Goal: Navigation & Orientation: Find specific page/section

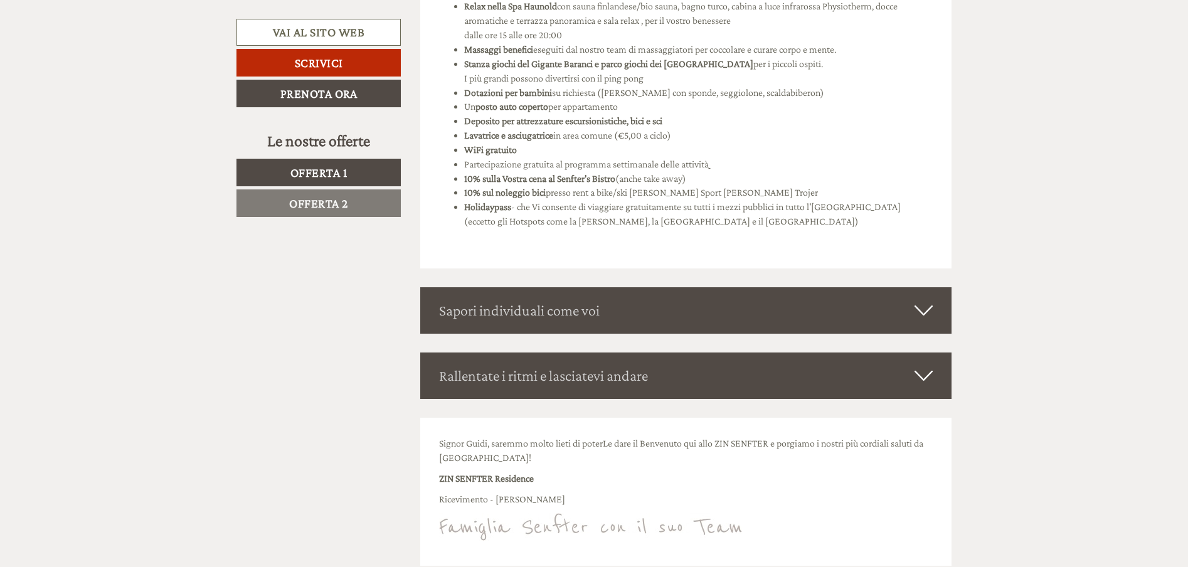
scroll to position [3136, 0]
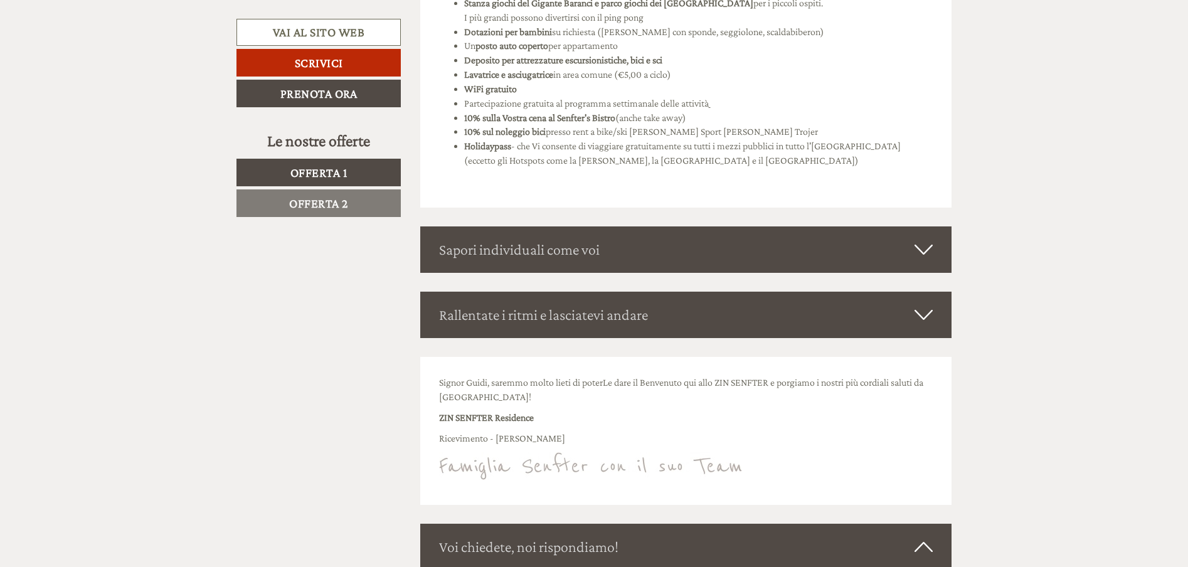
click at [927, 244] on icon at bounding box center [923, 249] width 18 height 21
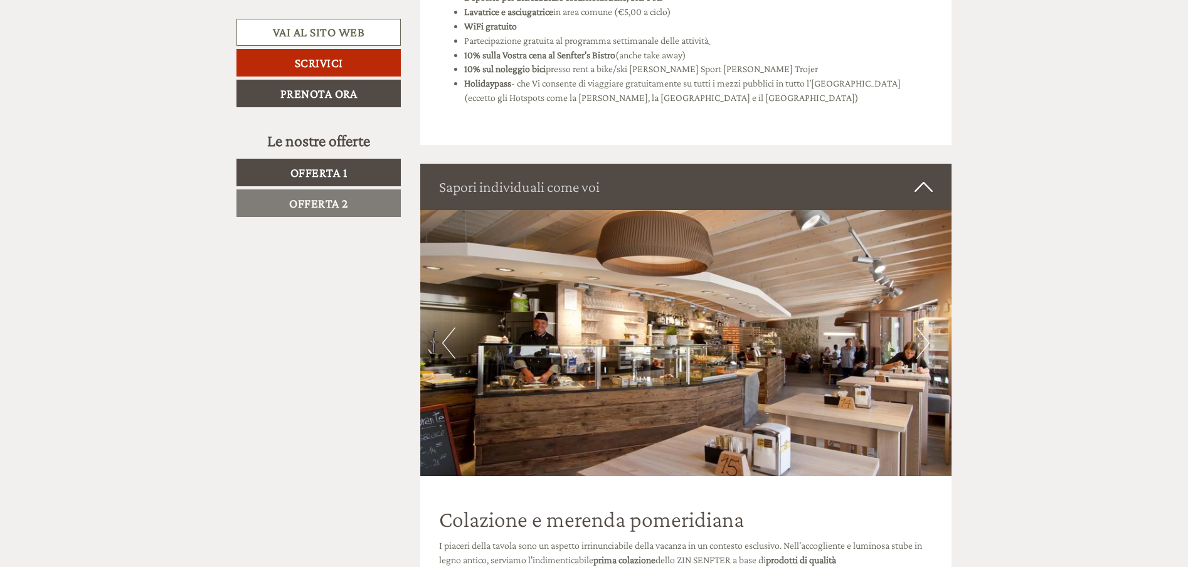
scroll to position [3261, 0]
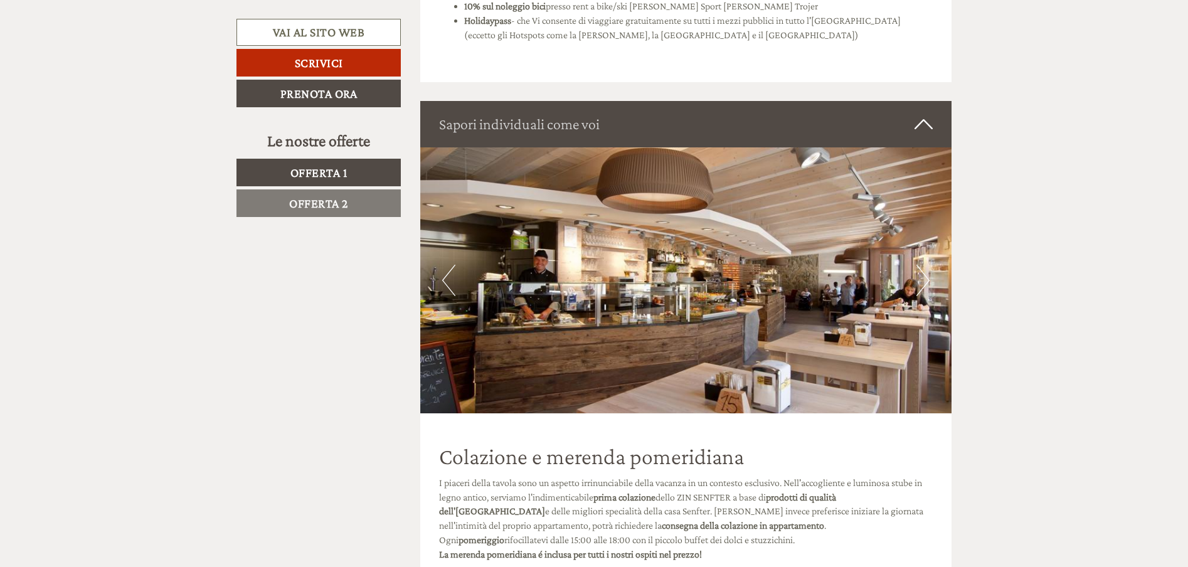
click at [931, 290] on img at bounding box center [686, 280] width 532 height 266
click at [921, 283] on button "Next" at bounding box center [922, 280] width 13 height 31
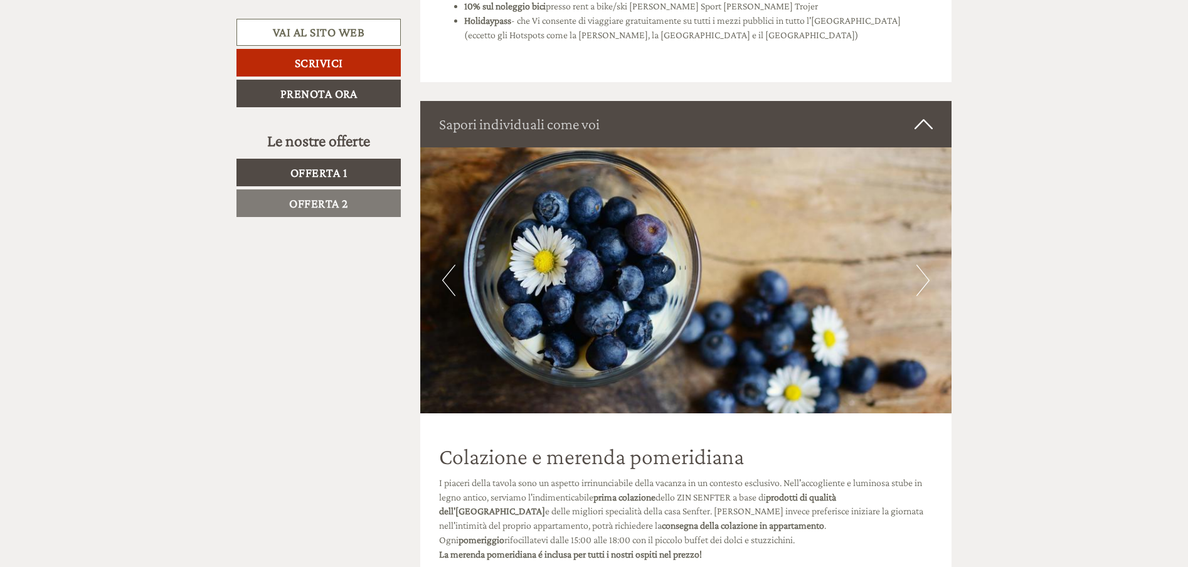
click at [921, 283] on button "Next" at bounding box center [922, 280] width 13 height 31
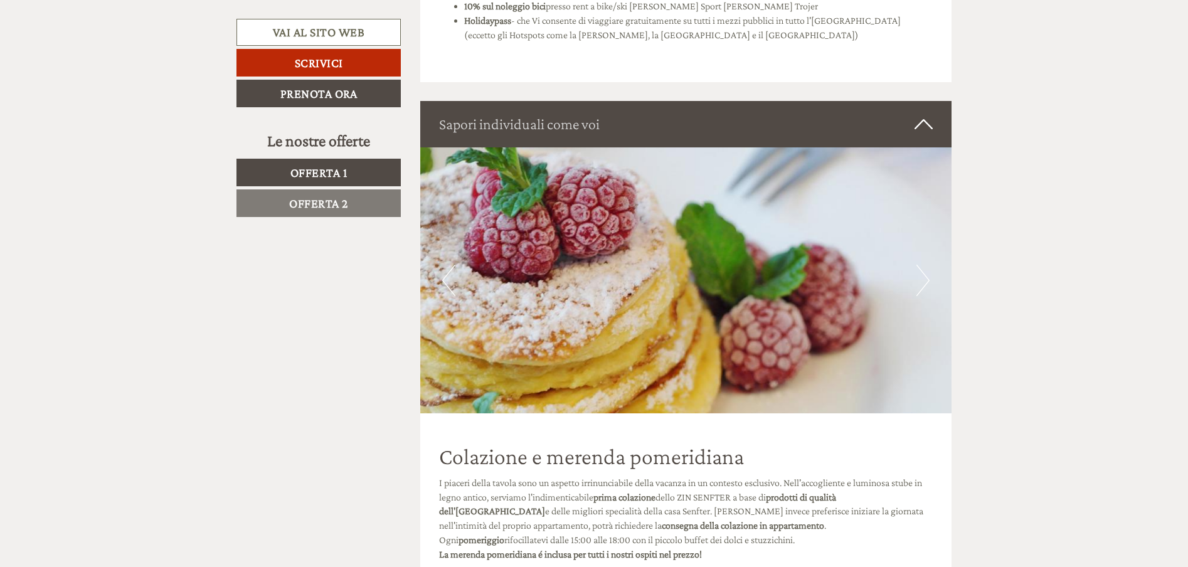
click at [921, 283] on button "Next" at bounding box center [922, 280] width 13 height 31
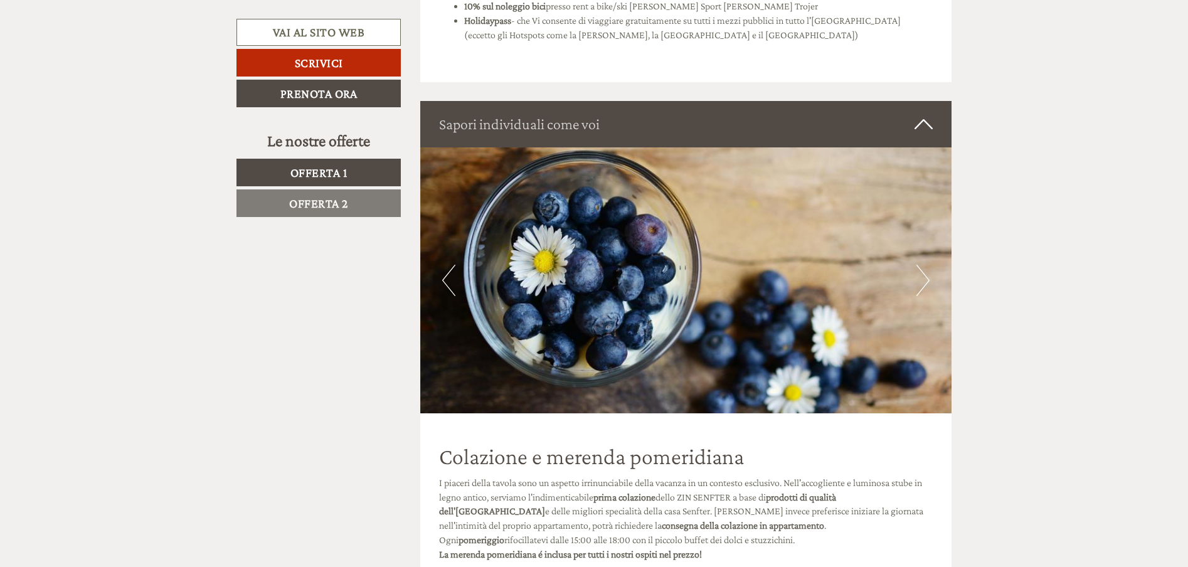
click at [921, 283] on button "Next" at bounding box center [922, 280] width 13 height 31
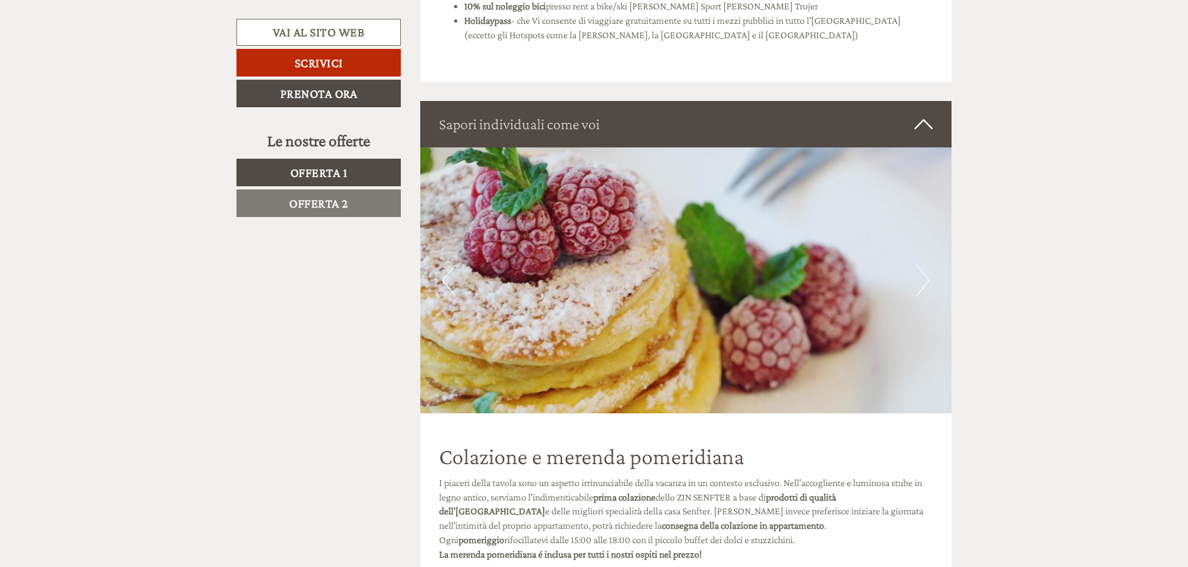
click at [921, 283] on button "Next" at bounding box center [922, 280] width 13 height 31
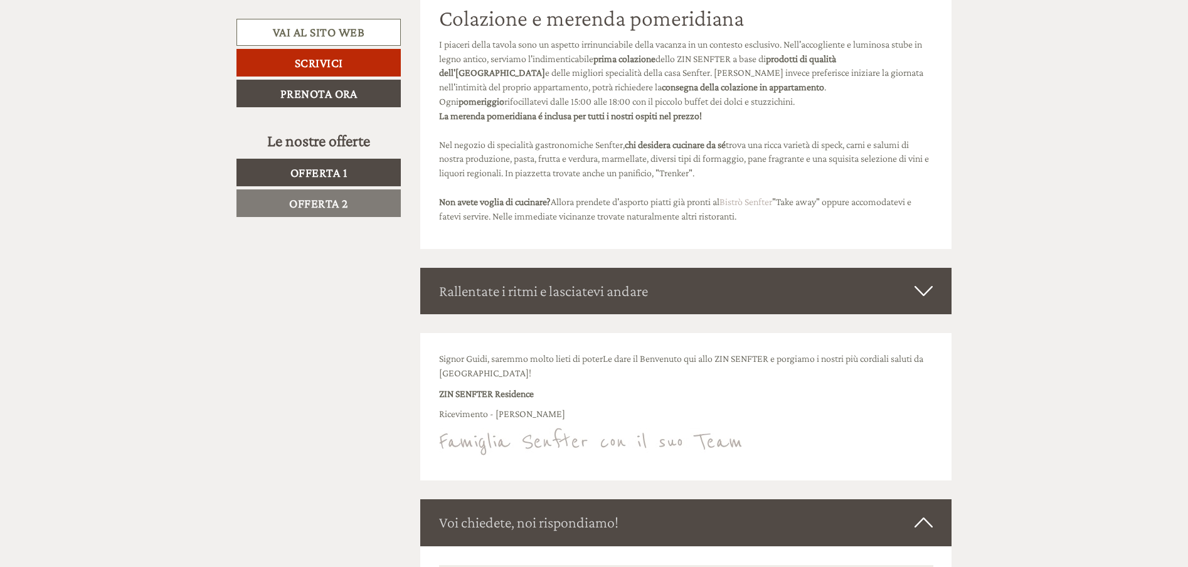
scroll to position [3700, 0]
click at [919, 292] on icon at bounding box center [923, 290] width 18 height 21
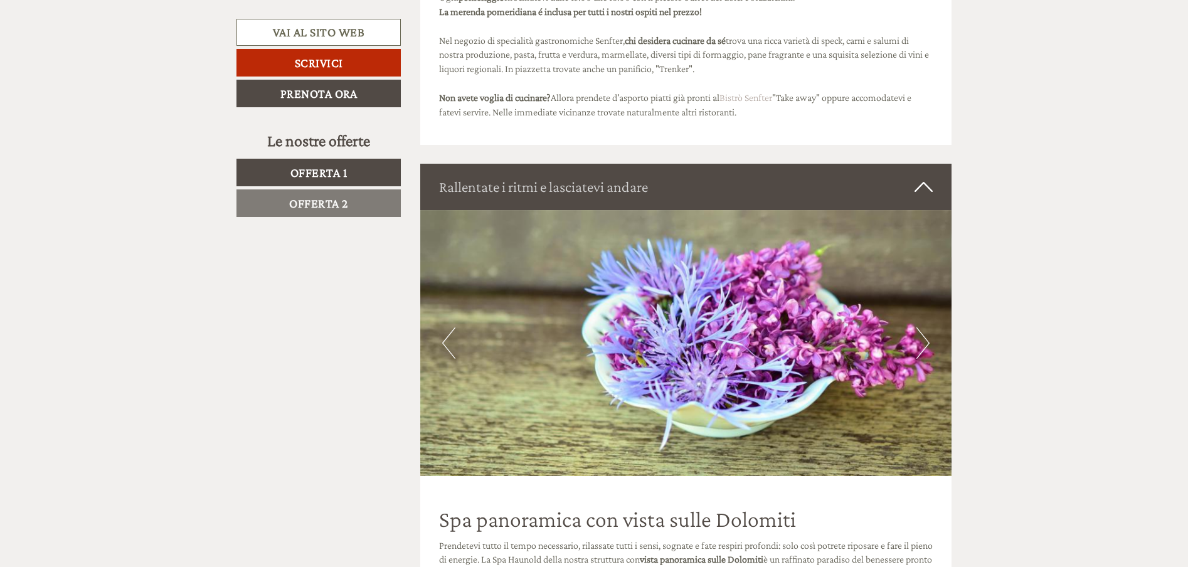
scroll to position [3826, 0]
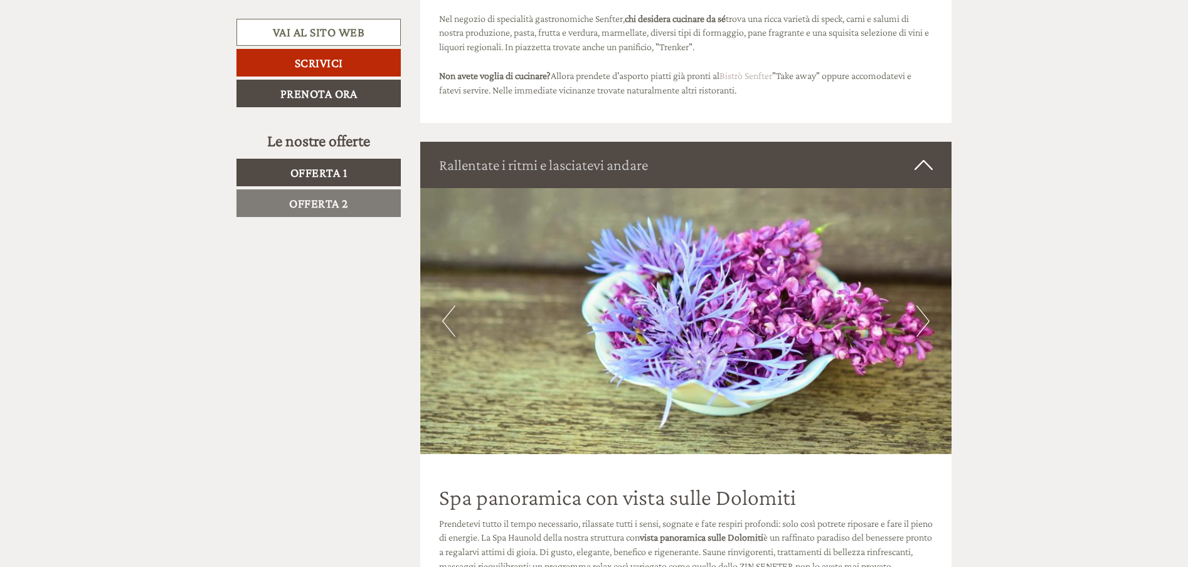
click at [918, 324] on button "Next" at bounding box center [922, 320] width 13 height 31
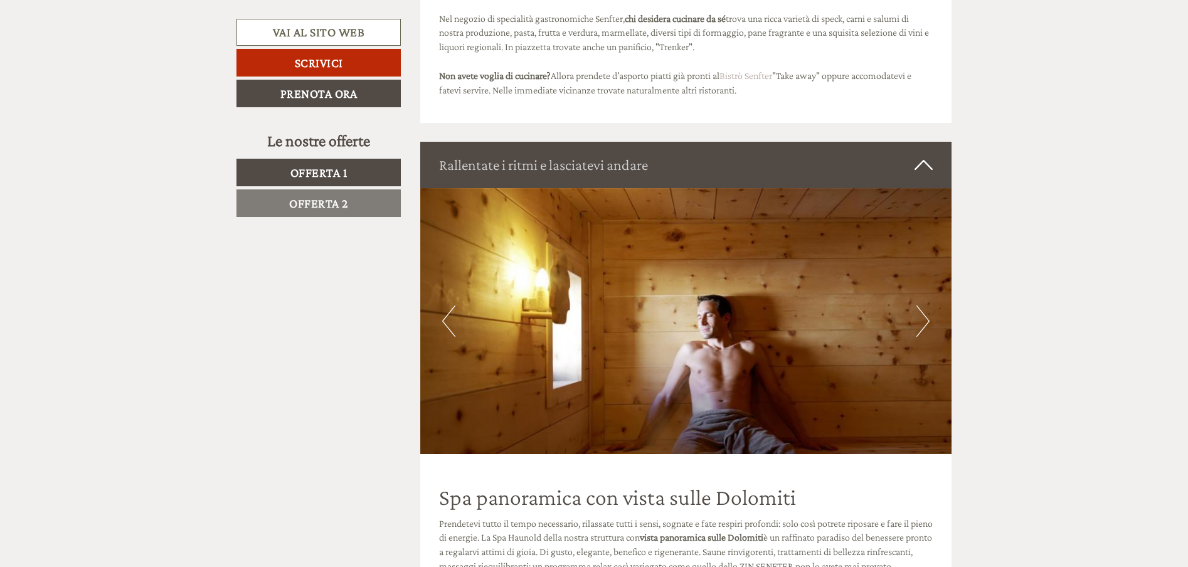
click at [918, 324] on button "Next" at bounding box center [922, 320] width 13 height 31
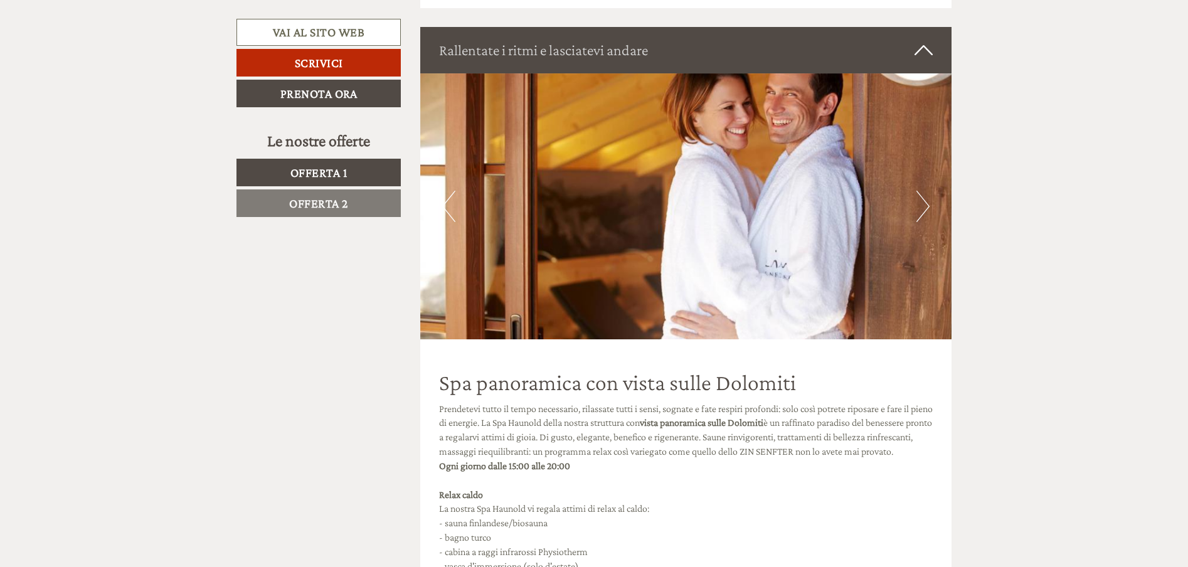
scroll to position [3951, 0]
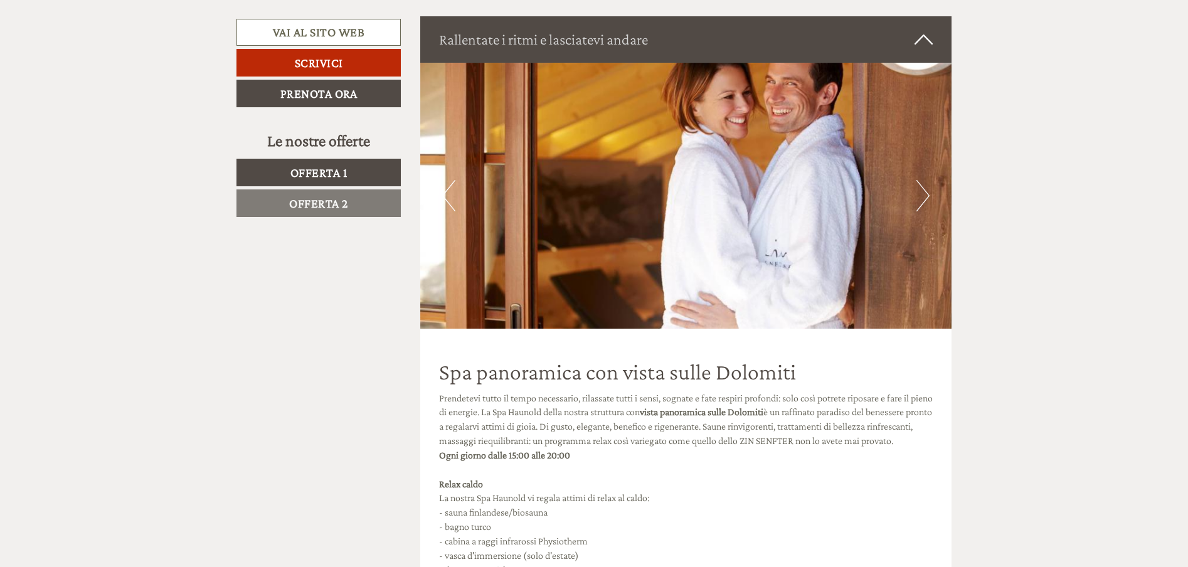
click at [916, 204] on button "Next" at bounding box center [922, 195] width 13 height 31
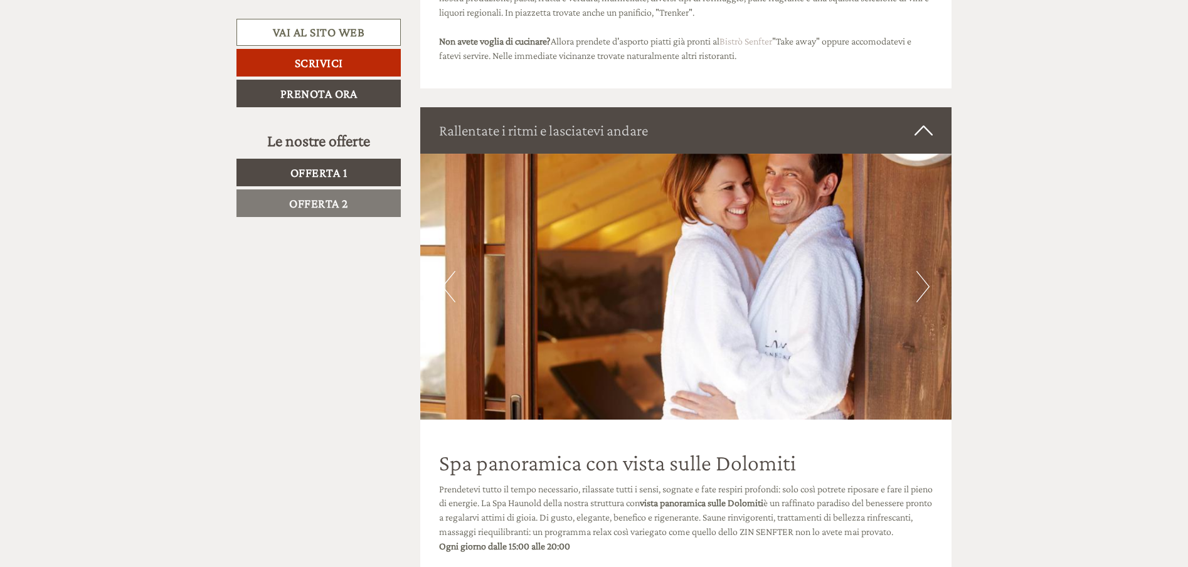
scroll to position [3763, 0]
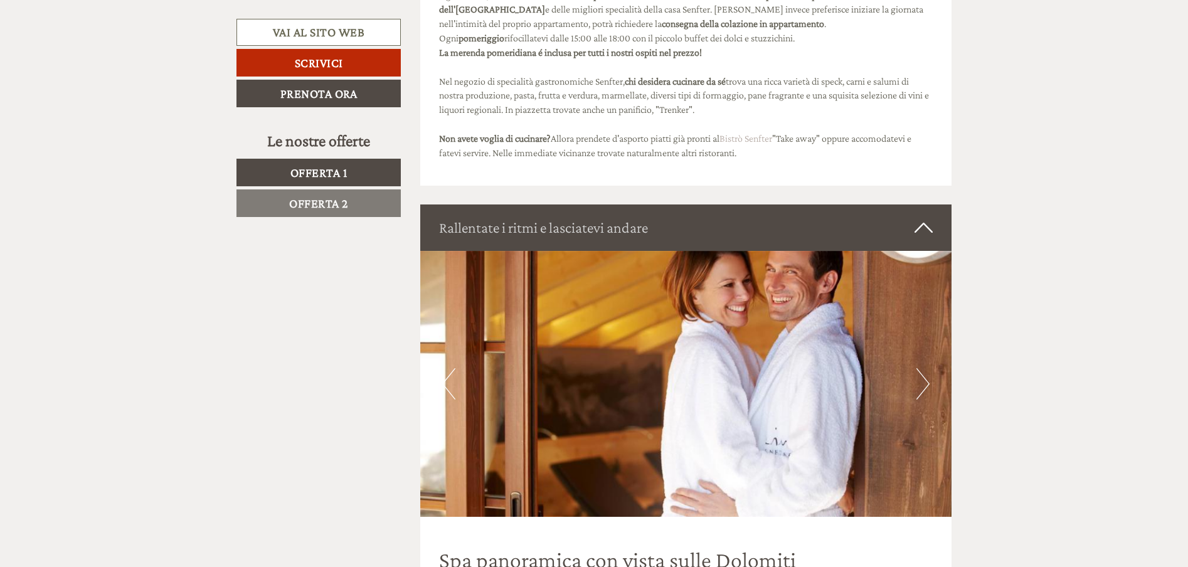
click at [928, 390] on button "Next" at bounding box center [922, 383] width 13 height 31
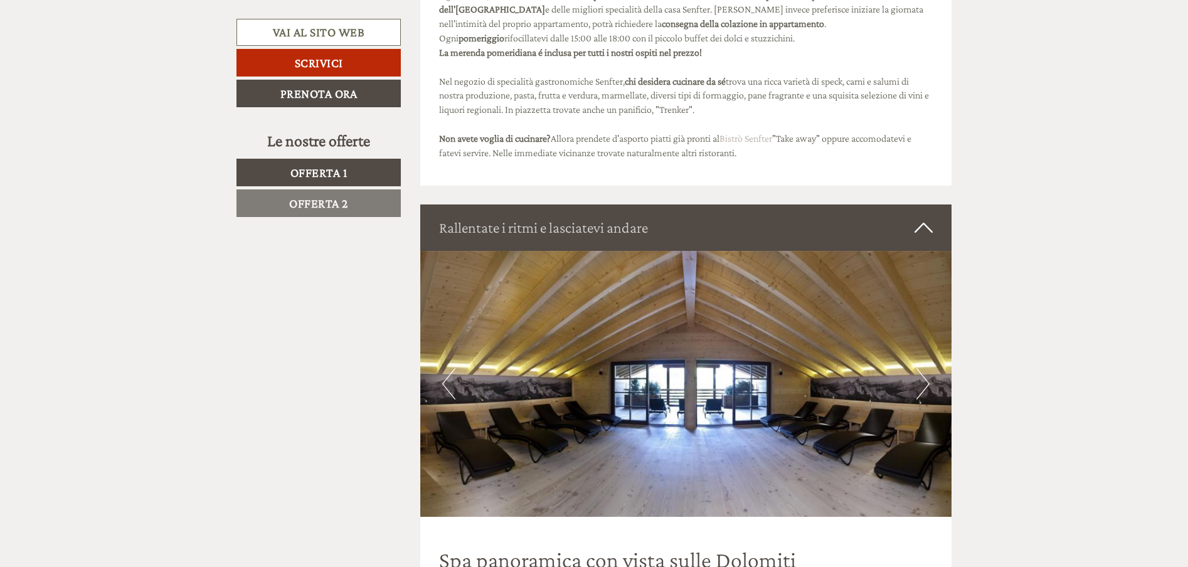
click at [920, 391] on button "Next" at bounding box center [922, 383] width 13 height 31
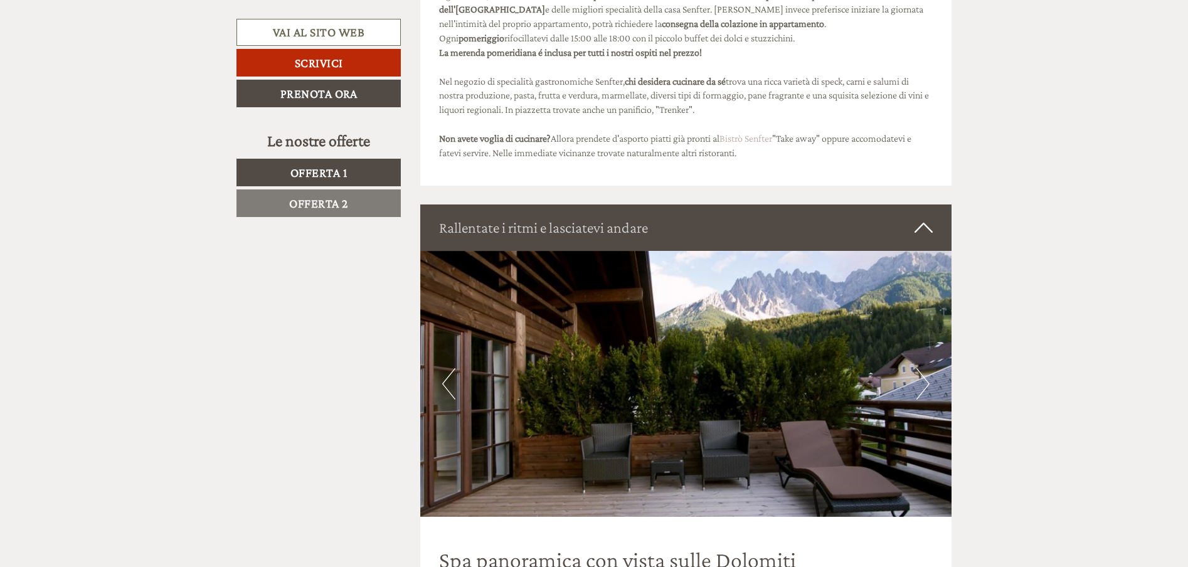
click at [920, 391] on button "Next" at bounding box center [922, 383] width 13 height 31
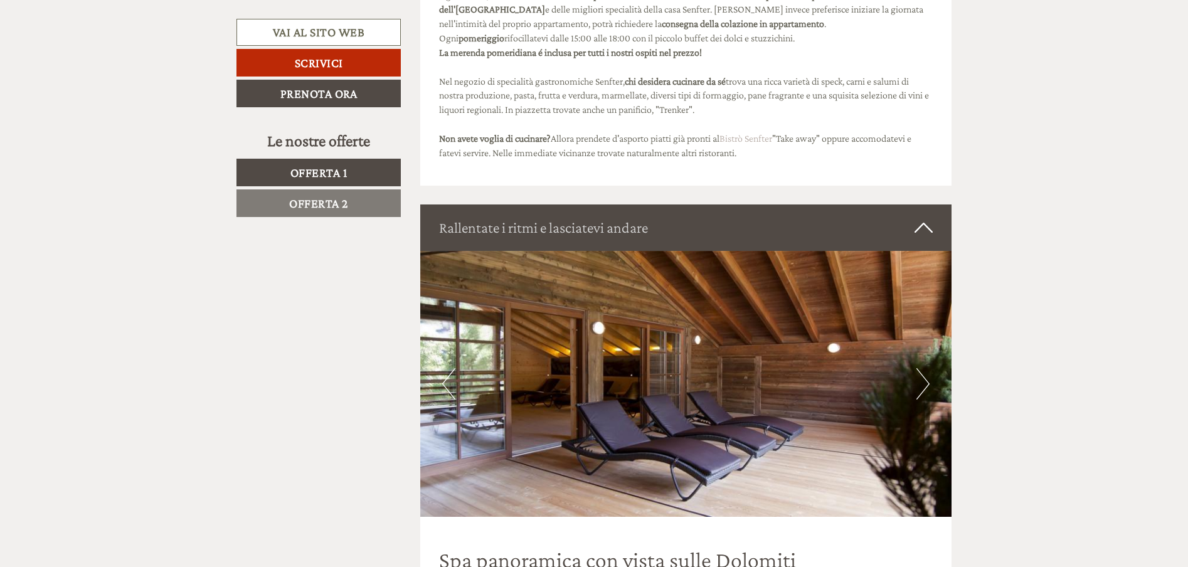
click at [920, 391] on button "Next" at bounding box center [922, 383] width 13 height 31
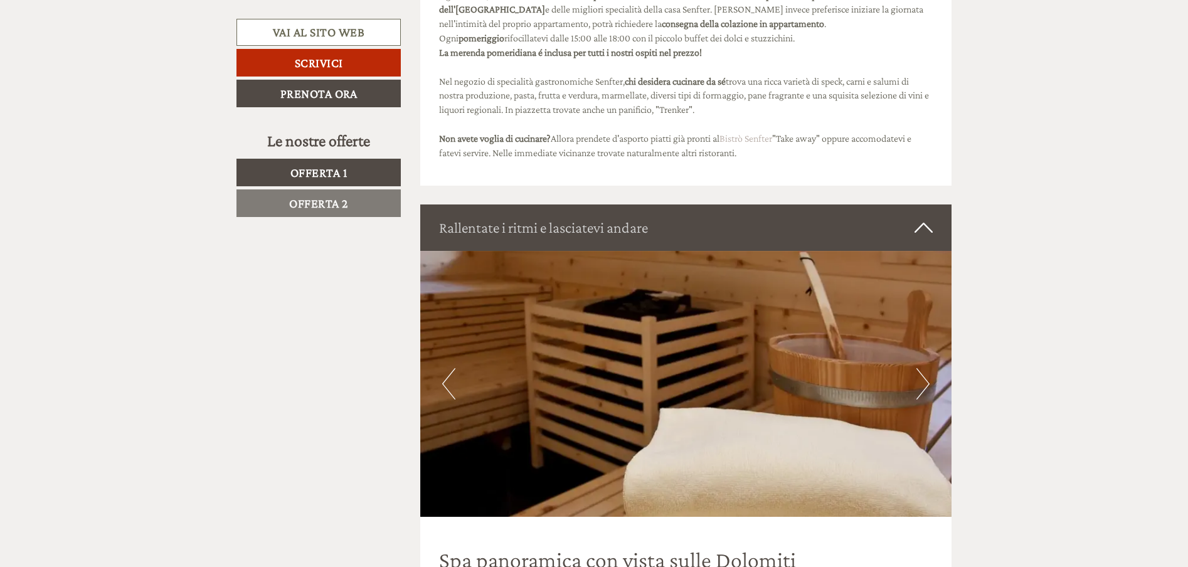
click at [920, 391] on button "Next" at bounding box center [922, 383] width 13 height 31
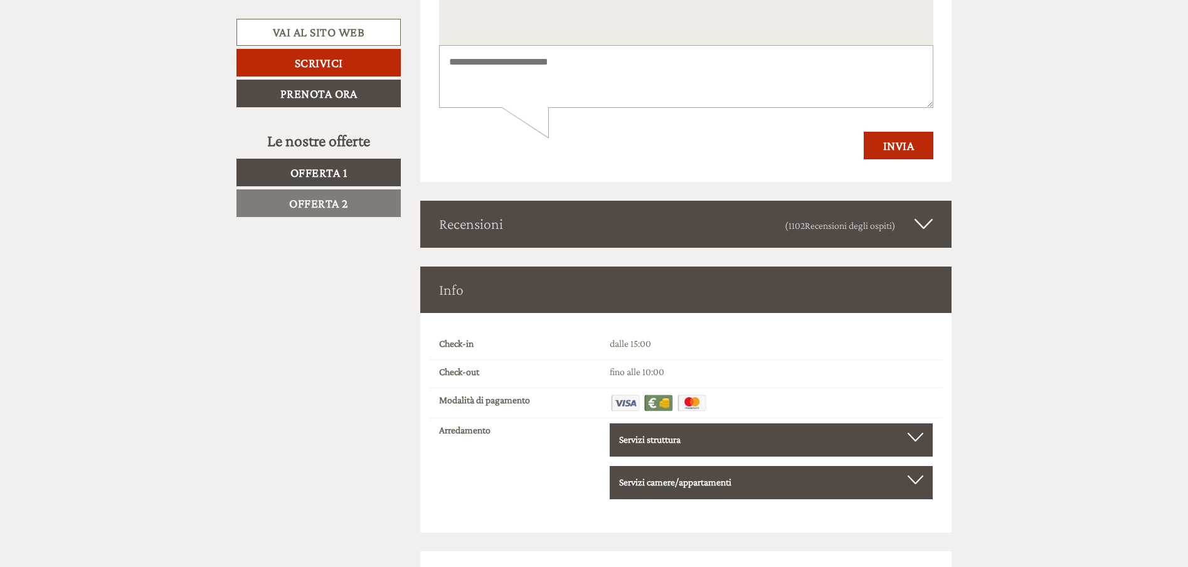
scroll to position [5080, 0]
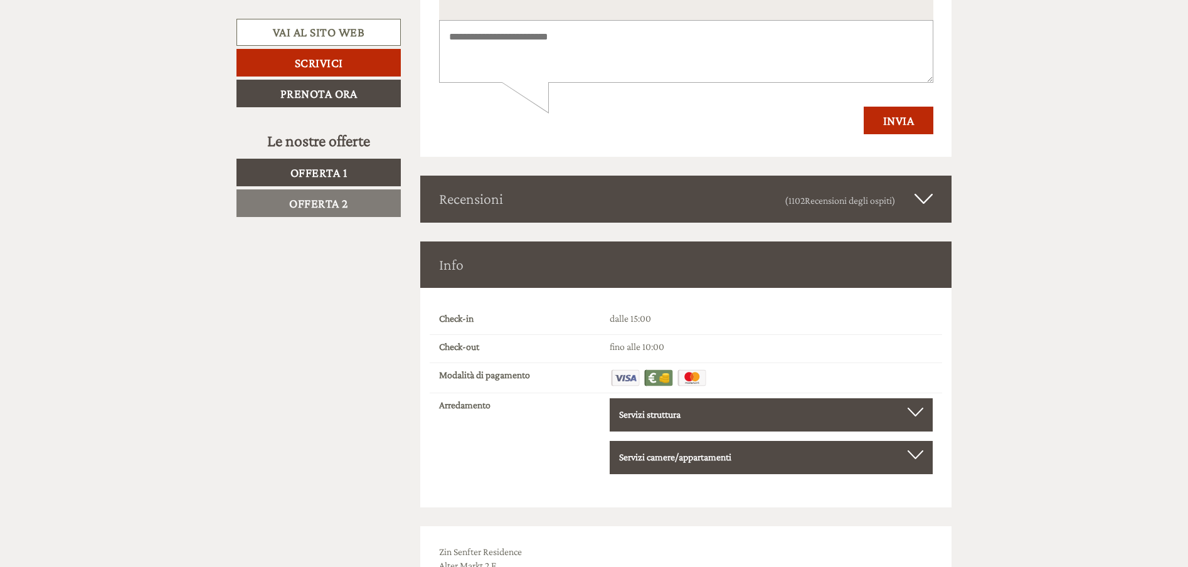
click at [916, 416] on div at bounding box center [916, 412] width 16 height 9
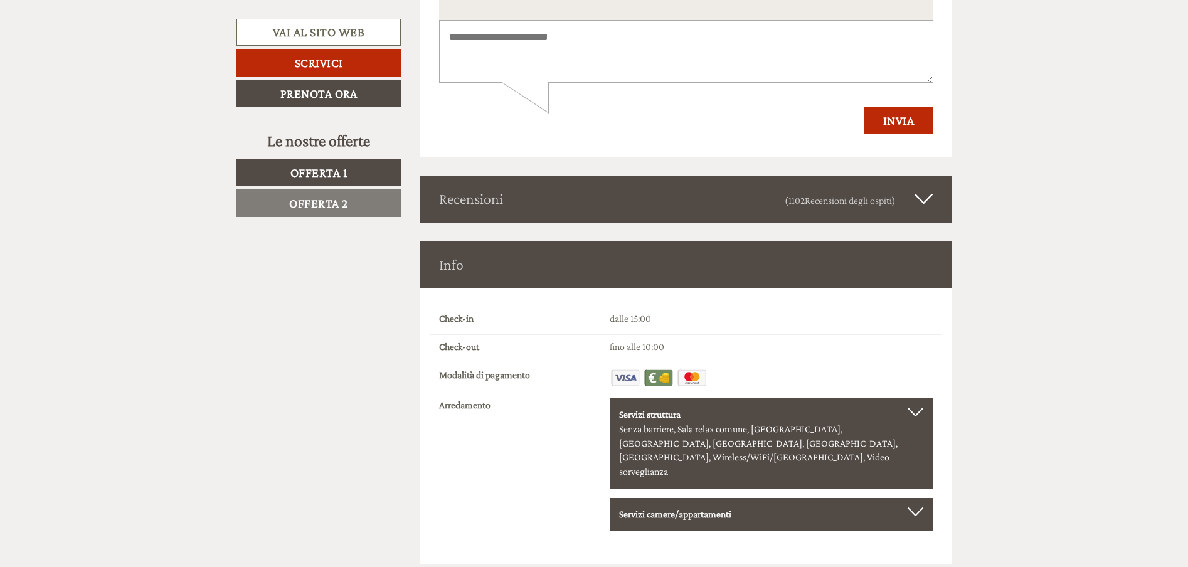
click at [914, 507] on div "Servizi camere/appartamenti" at bounding box center [771, 514] width 304 height 14
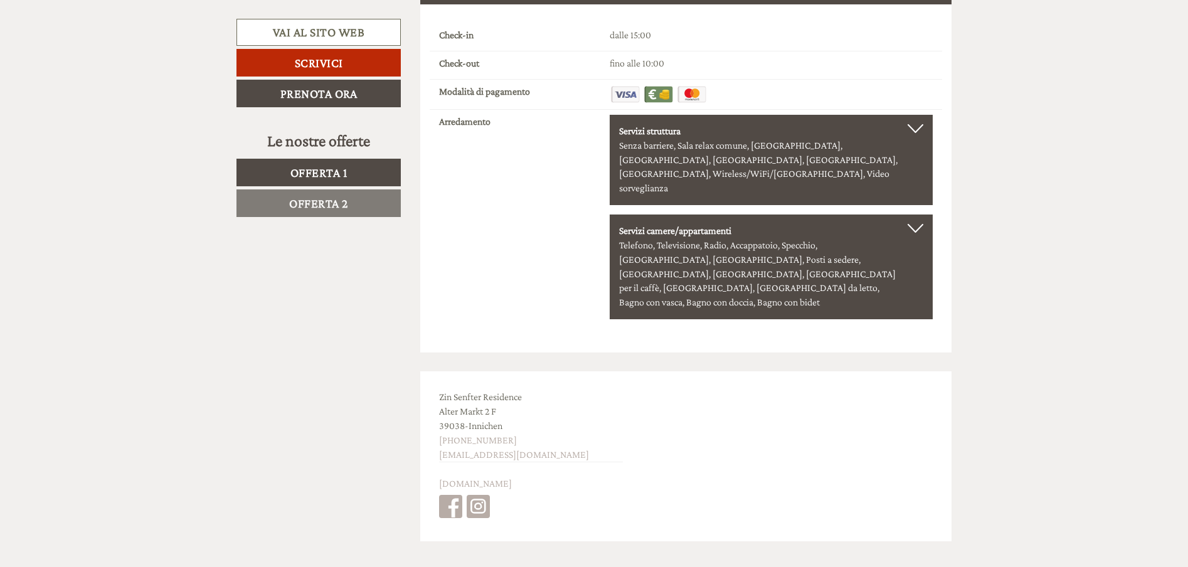
scroll to position [5371, 0]
